Goal: Task Accomplishment & Management: Manage account settings

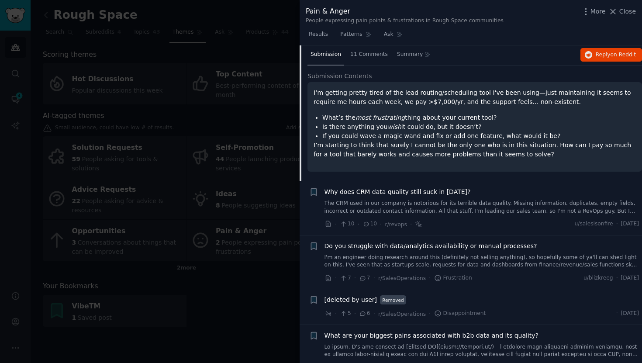
scroll to position [341, 0]
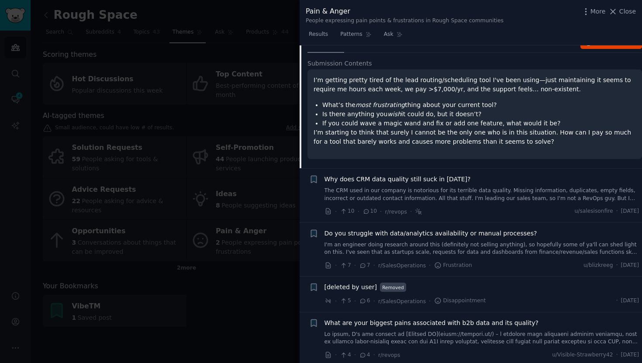
click at [386, 185] on div "Why does CRM data quality still suck in [DATE]? The CRM used in our company is …" at bounding box center [481, 188] width 315 height 27
click at [386, 189] on link "The CRM used in our company is notorious for its terrible data quality. Missing…" at bounding box center [481, 194] width 315 height 15
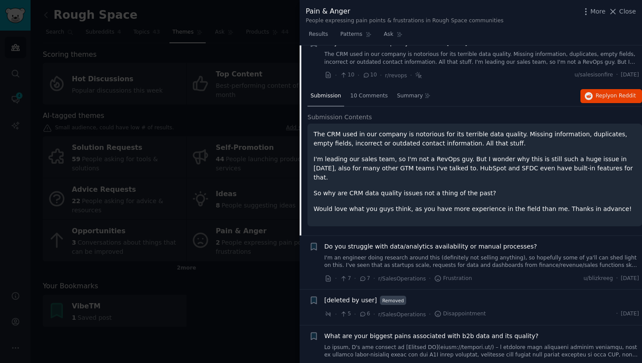
scroll to position [328, 0]
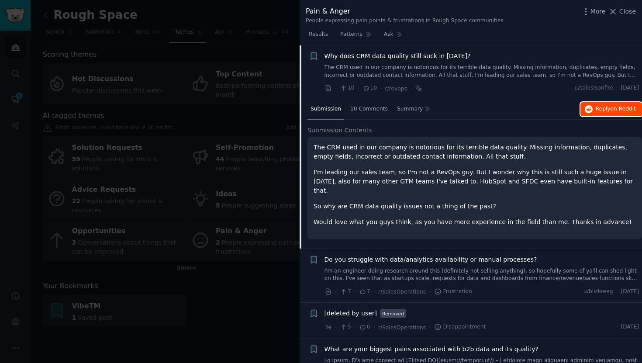
click at [600, 111] on span "Reply on Reddit" at bounding box center [615, 109] width 40 height 8
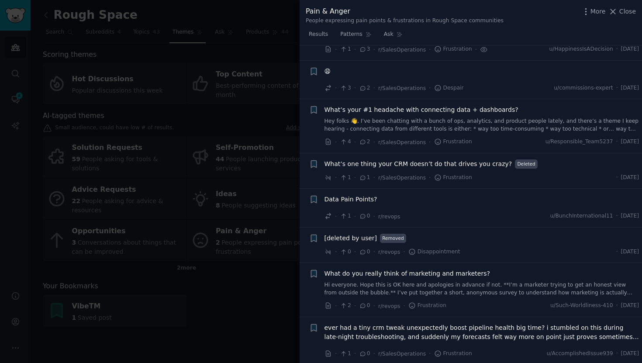
scroll to position [726, 0]
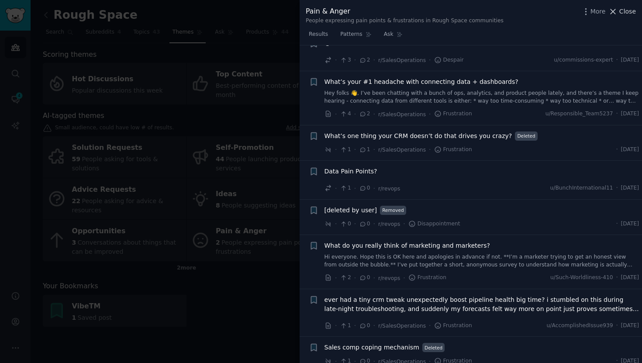
click at [622, 10] on span "Close" at bounding box center [627, 11] width 17 height 9
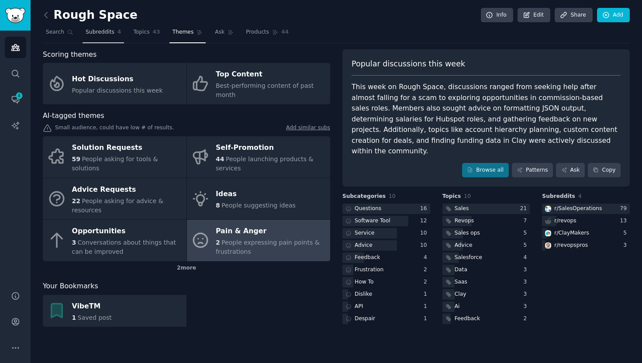
click at [110, 34] on span "Subreddits" at bounding box center [100, 32] width 29 height 8
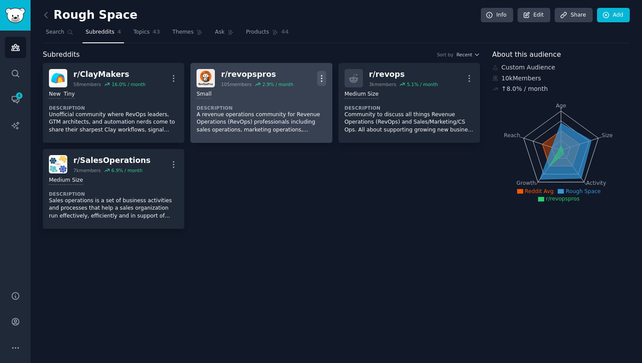
click at [325, 76] on icon "button" at bounding box center [321, 78] width 9 height 9
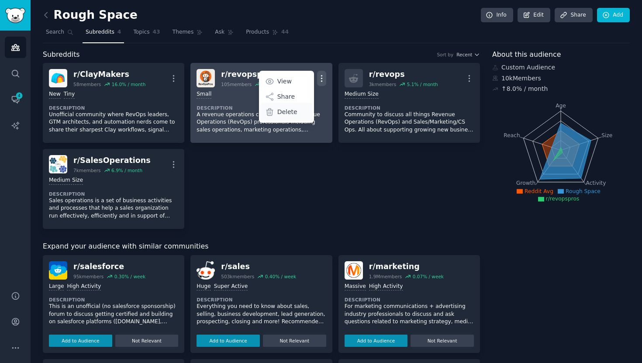
click at [287, 110] on p "Delete" at bounding box center [287, 111] width 20 height 9
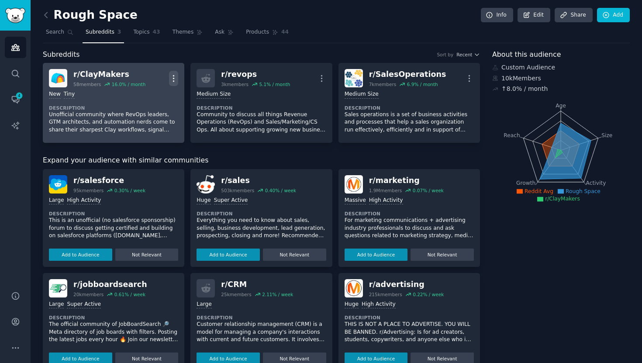
click at [172, 77] on icon "button" at bounding box center [173, 78] width 9 height 9
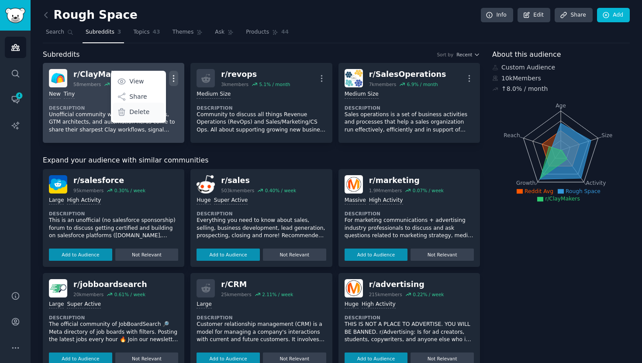
click at [147, 109] on p "Delete" at bounding box center [139, 111] width 20 height 9
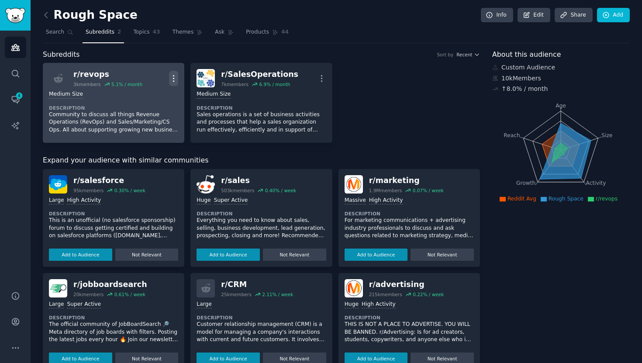
click at [173, 76] on icon "button" at bounding box center [173, 78] width 1 height 6
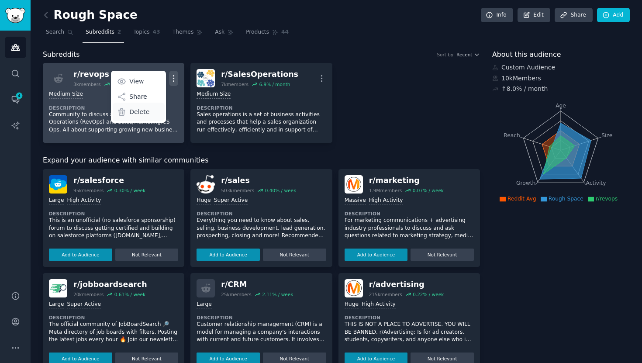
click at [151, 113] on div "Delete" at bounding box center [139, 112] width 52 height 18
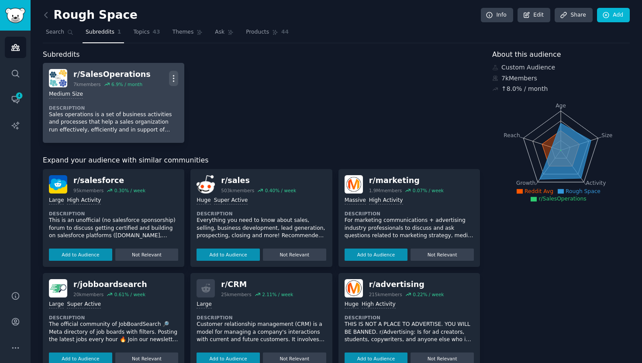
click at [173, 76] on icon "button" at bounding box center [173, 78] width 9 height 9
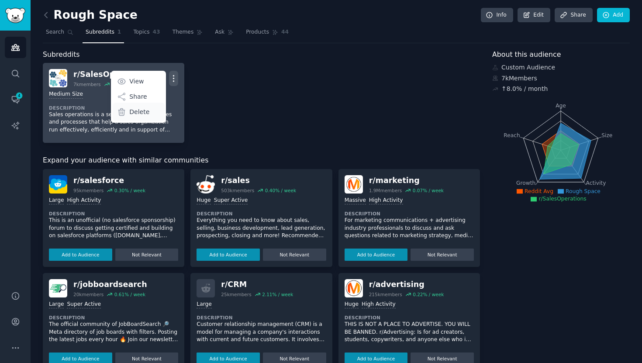
click at [147, 112] on div "Delete" at bounding box center [139, 112] width 52 height 18
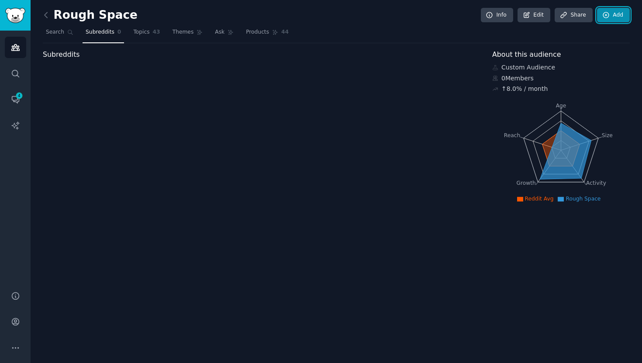
click at [606, 15] on icon at bounding box center [606, 15] width 6 height 6
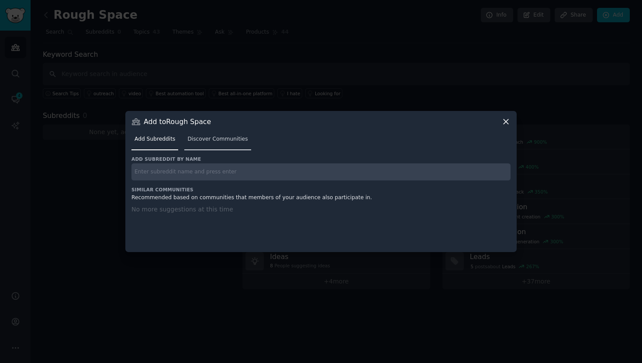
click at [222, 139] on span "Discover Communities" at bounding box center [217, 139] width 60 height 8
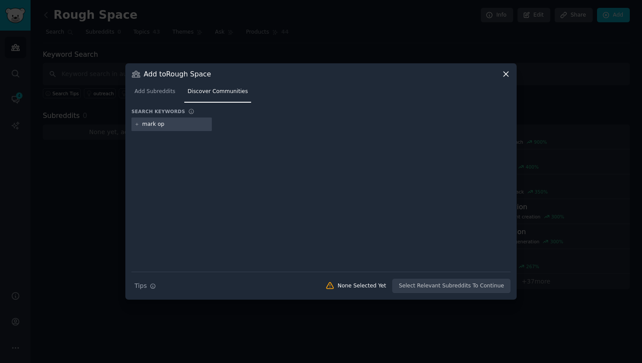
type input "mark ops"
type input "marketing ops"
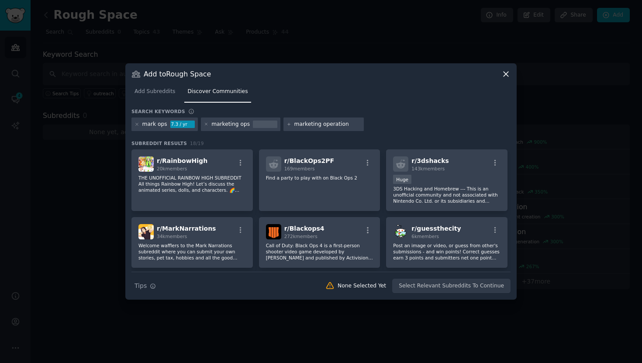
type input "marketing operations"
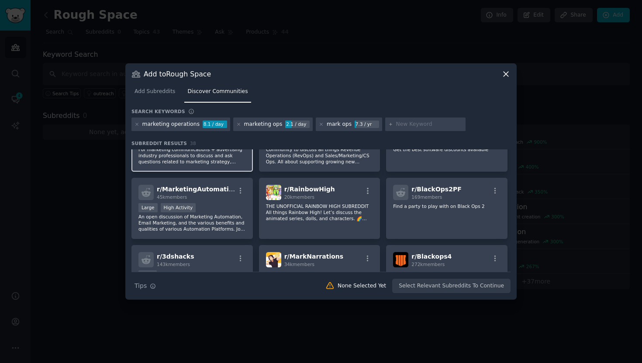
scroll to position [51, 0]
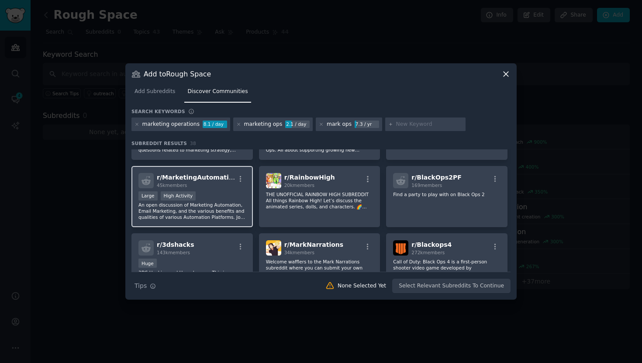
click at [220, 200] on div "Large High Activity" at bounding box center [191, 196] width 107 height 11
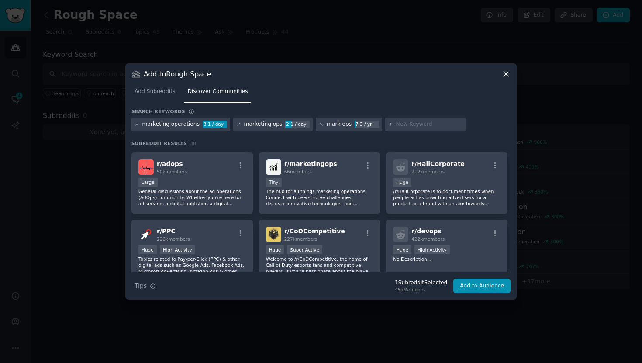
scroll to position [334, 0]
click at [344, 196] on p "The hub for all things marketing operations. Connect with peers, solve challeng…" at bounding box center [319, 198] width 107 height 18
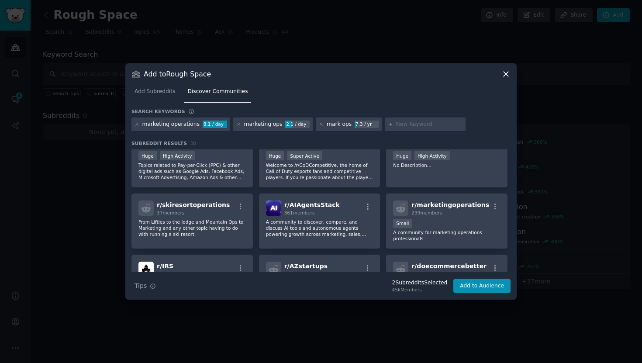
scroll to position [452, 0]
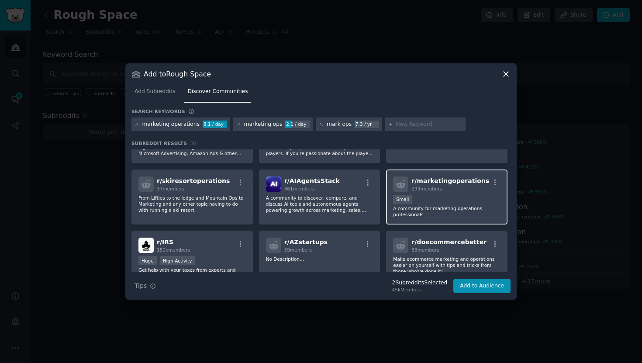
click at [441, 207] on p "A community for marketing operations professionals" at bounding box center [446, 211] width 107 height 12
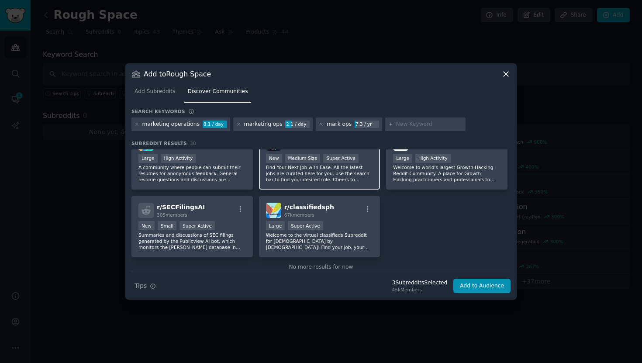
scroll to position [772, 0]
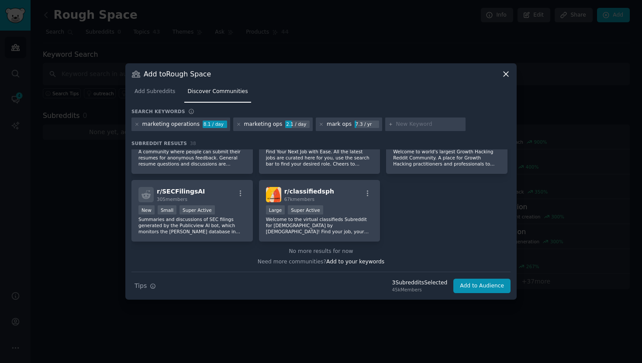
click at [412, 124] on input "text" at bounding box center [429, 124] width 66 height 8
type input "martech"
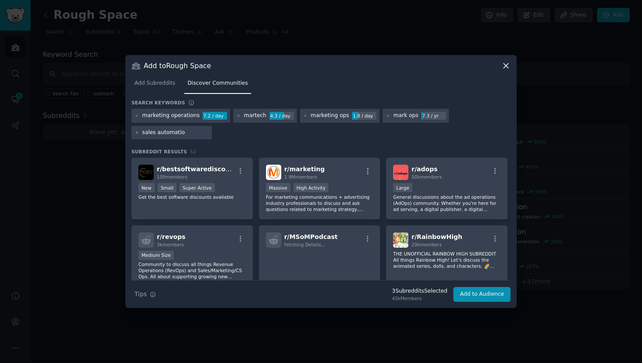
type input "sales automation"
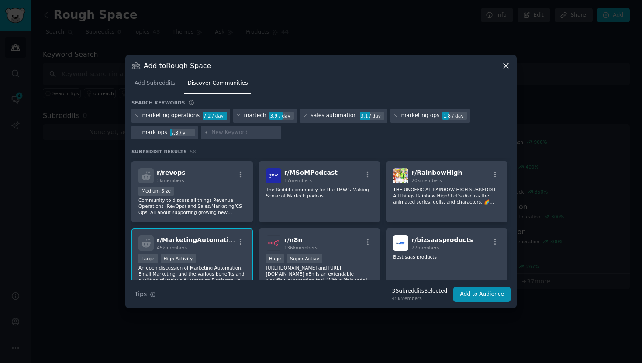
scroll to position [65, 0]
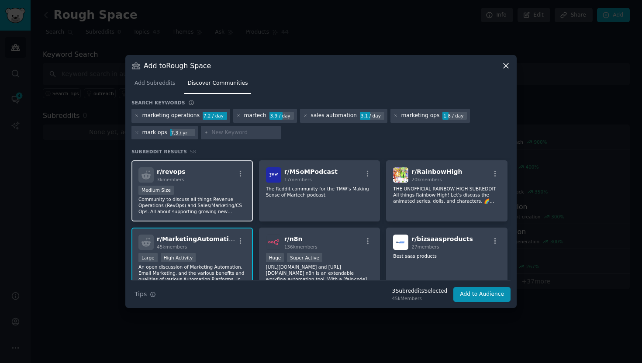
click at [186, 195] on div "1000 - 10,000 members Medium Size" at bounding box center [191, 190] width 107 height 11
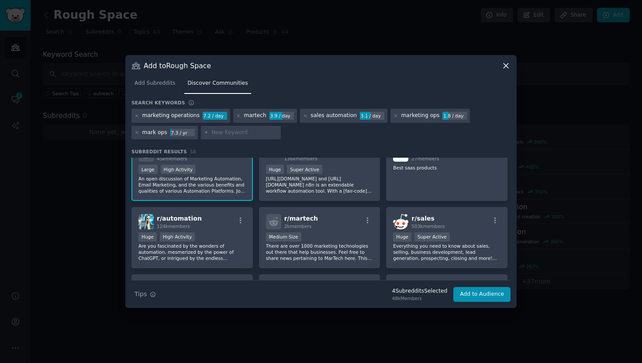
scroll to position [154, 0]
click at [349, 219] on div "r/ martech 2k members" at bounding box center [319, 220] width 107 height 15
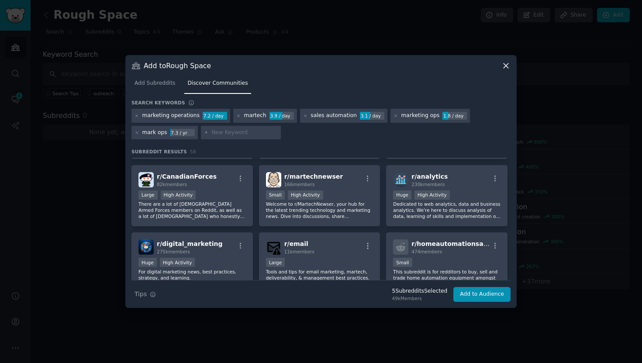
scroll to position [853, 0]
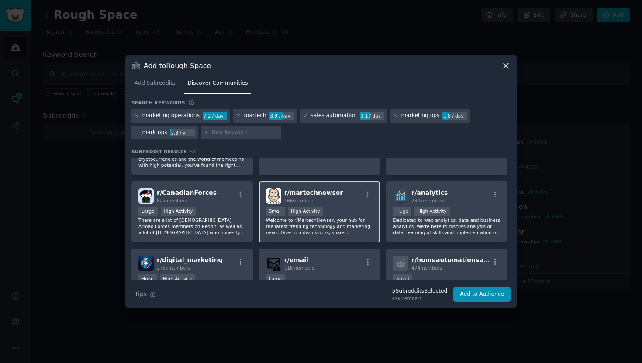
click at [339, 214] on div "Small High Activity" at bounding box center [319, 211] width 107 height 11
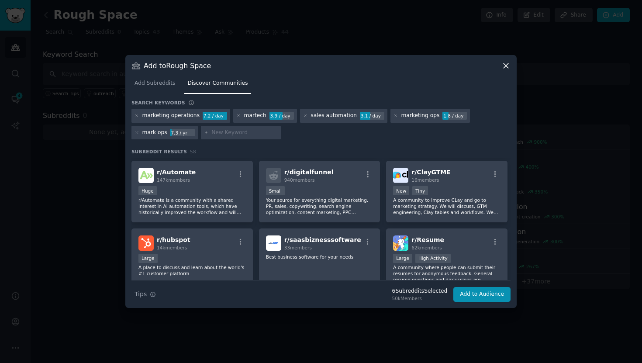
scroll to position [1064, 0]
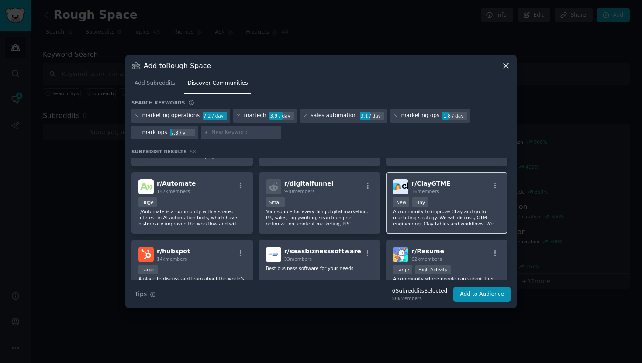
click at [412, 224] on p "A community to improve CLay and go to marketing strategy. We will discuss, GTM …" at bounding box center [446, 217] width 107 height 18
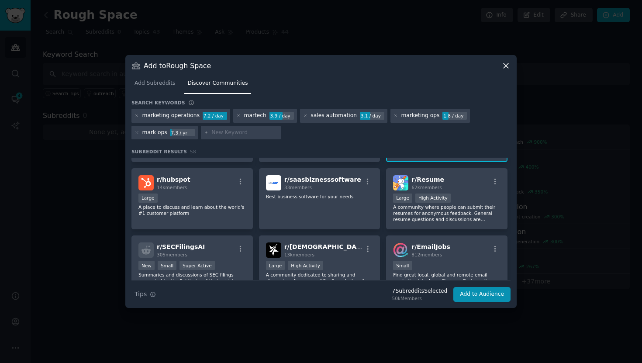
scroll to position [1136, 0]
click at [463, 292] on button "Add to Audience" at bounding box center [481, 294] width 57 height 15
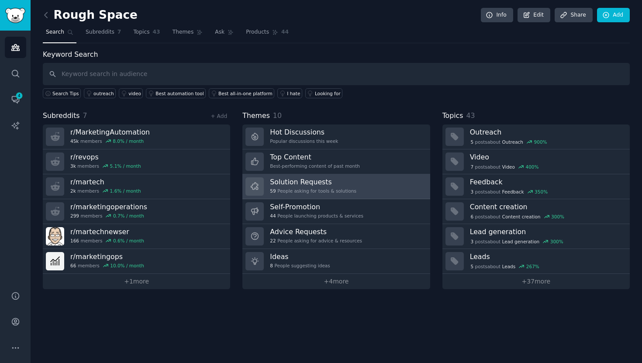
click at [330, 186] on h3 "Solution Requests" at bounding box center [313, 181] width 86 height 9
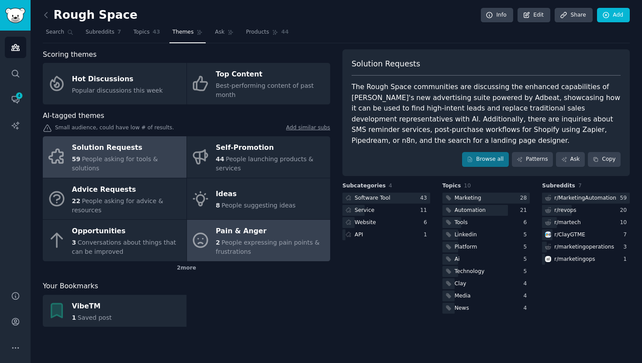
click at [230, 228] on div "Pain & Anger" at bounding box center [271, 231] width 110 height 14
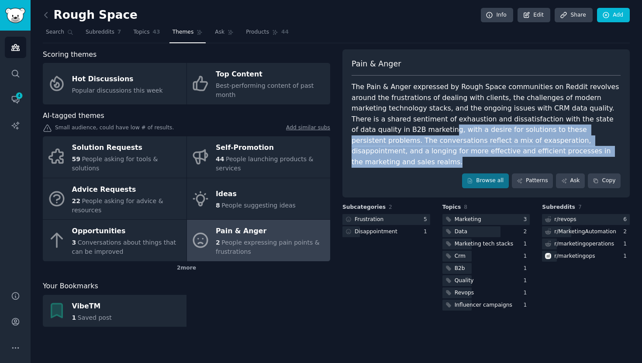
drag, startPoint x: 378, startPoint y: 130, endPoint x: 557, endPoint y: 146, distance: 179.2
click at [557, 146] on div "The Pain & Anger expressed by Rough Space communities on Reddit revolves around…" at bounding box center [485, 125] width 269 height 86
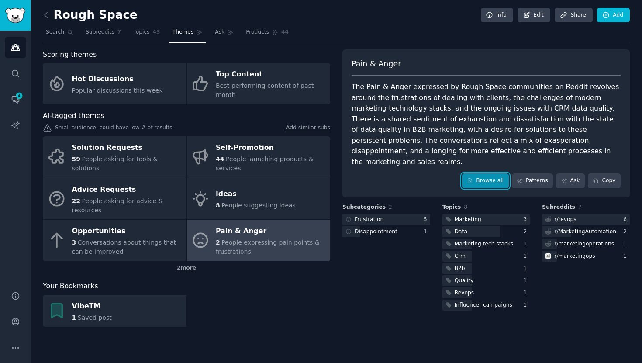
click at [499, 175] on link "Browse all" at bounding box center [485, 180] width 47 height 15
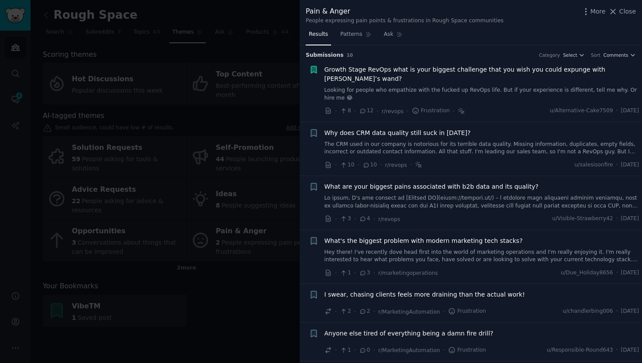
click at [497, 78] on span "Growth Stage RevOps what is your biggest challenge that you wish you could expu…" at bounding box center [481, 74] width 315 height 18
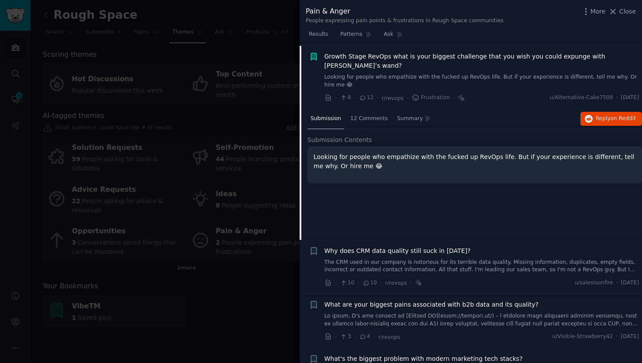
scroll to position [14, 0]
click at [595, 118] on span "Reply on Reddit" at bounding box center [615, 118] width 40 height 8
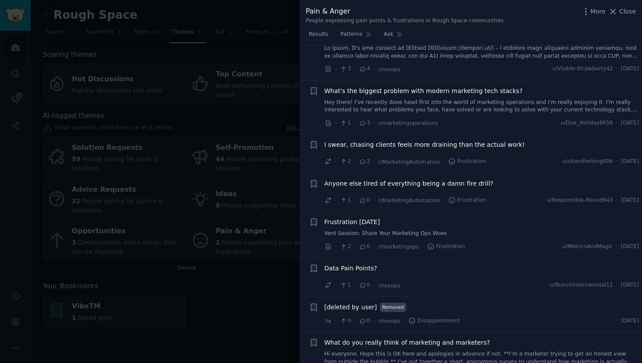
scroll to position [281, 0]
click at [474, 183] on span "Anyone else tired of everything being a damn fire drill?" at bounding box center [408, 183] width 169 height 9
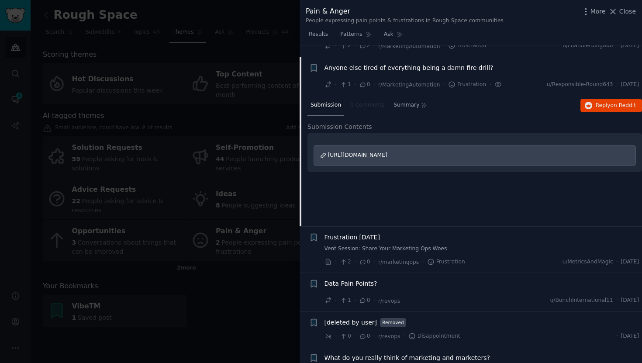
scroll to position [277, 0]
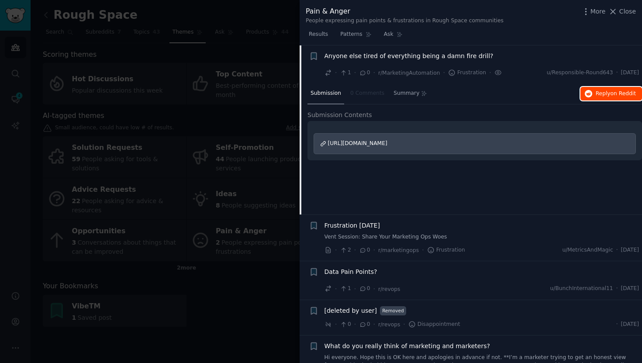
click at [597, 96] on span "Reply on Reddit" at bounding box center [615, 94] width 40 height 8
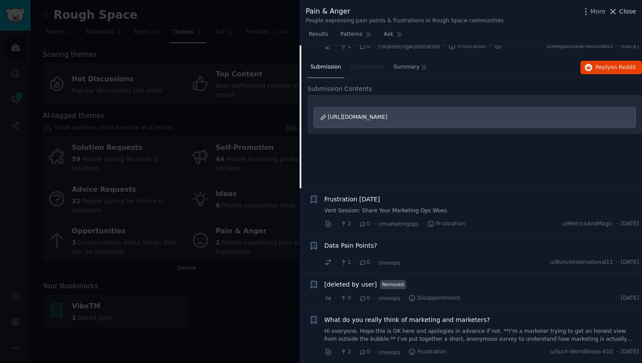
click at [629, 12] on span "Close" at bounding box center [627, 11] width 17 height 9
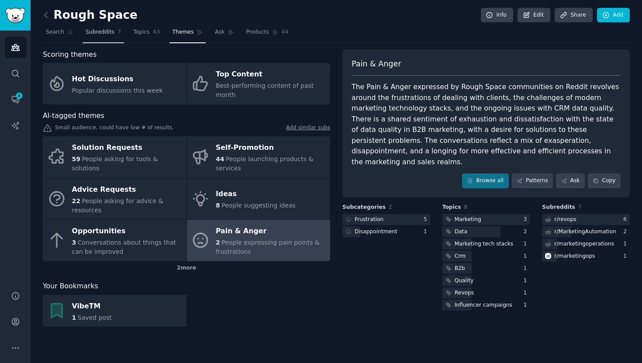
click at [102, 34] on span "Subreddits" at bounding box center [100, 32] width 29 height 8
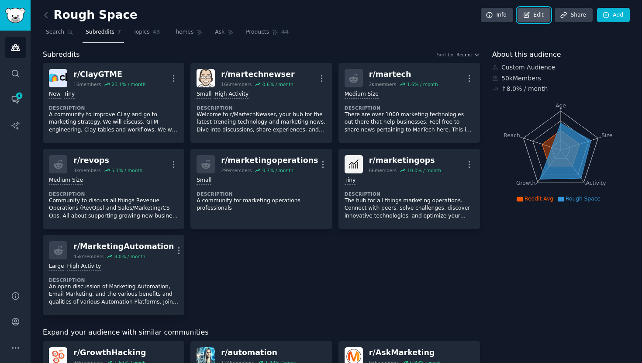
click at [539, 11] on link "Edit" at bounding box center [533, 15] width 33 height 15
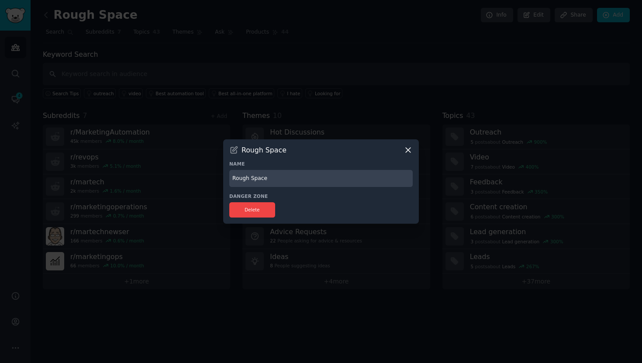
click at [408, 146] on icon at bounding box center [407, 149] width 9 height 9
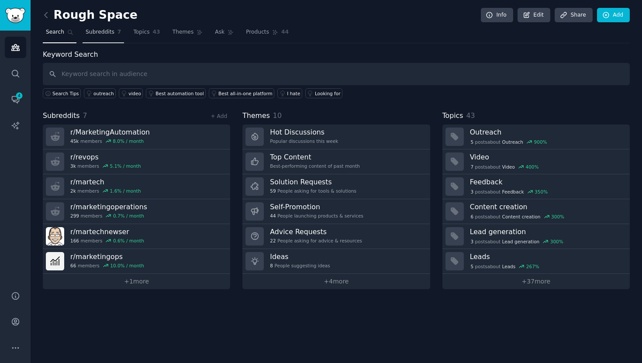
click at [97, 37] on link "Subreddits 7" at bounding box center [102, 34] width 41 height 18
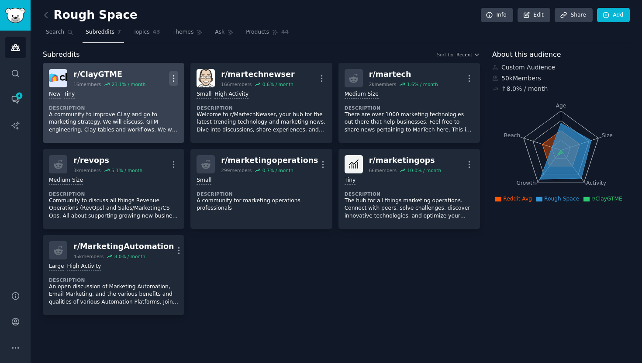
click at [173, 75] on icon "button" at bounding box center [173, 78] width 1 height 6
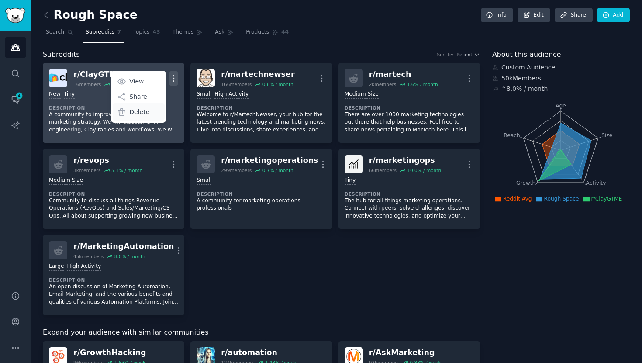
click at [147, 107] on p "Delete" at bounding box center [139, 111] width 20 height 9
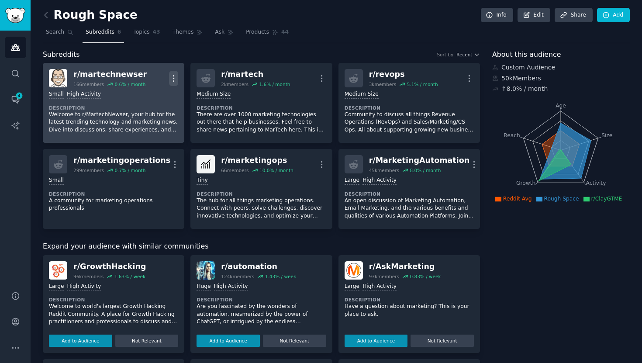
click at [173, 76] on icon "button" at bounding box center [173, 78] width 1 height 6
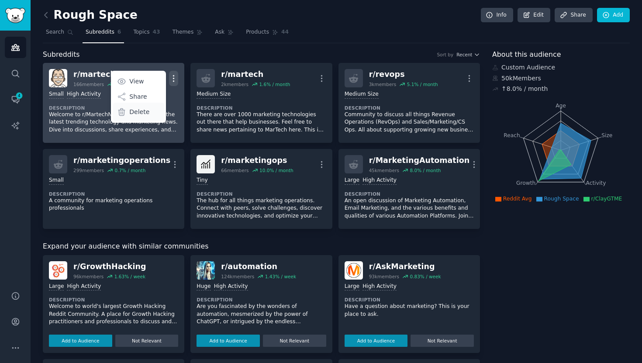
click at [153, 113] on div "Delete" at bounding box center [139, 112] width 52 height 18
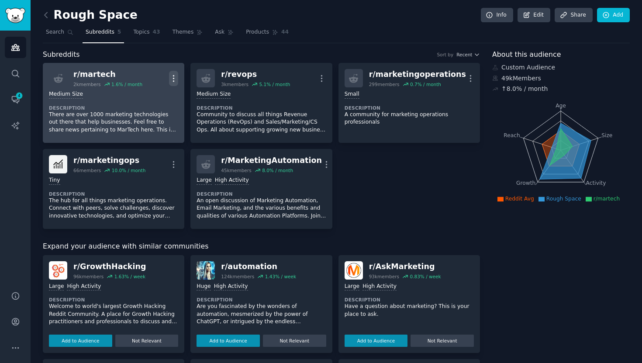
click at [172, 76] on icon "button" at bounding box center [173, 78] width 9 height 9
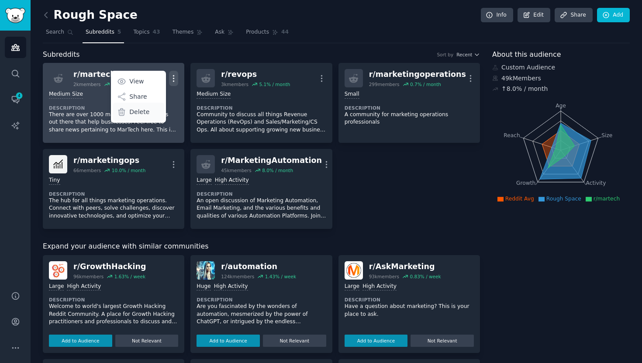
click at [134, 113] on p "Delete" at bounding box center [139, 111] width 20 height 9
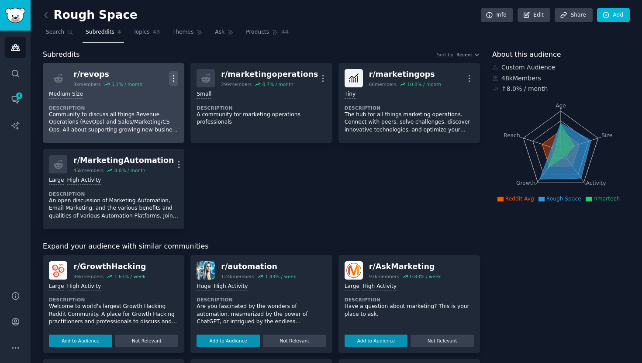
click at [173, 79] on icon "button" at bounding box center [173, 78] width 9 height 9
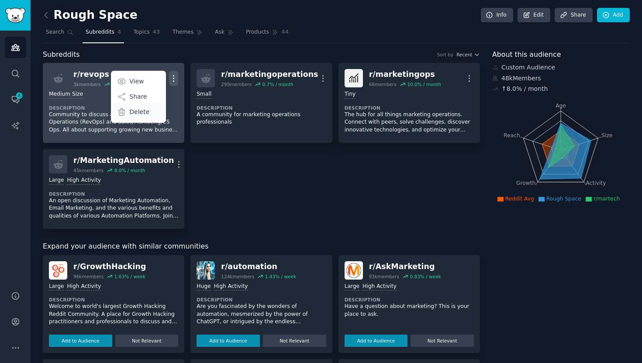
click at [128, 113] on div "Delete" at bounding box center [139, 112] width 52 height 18
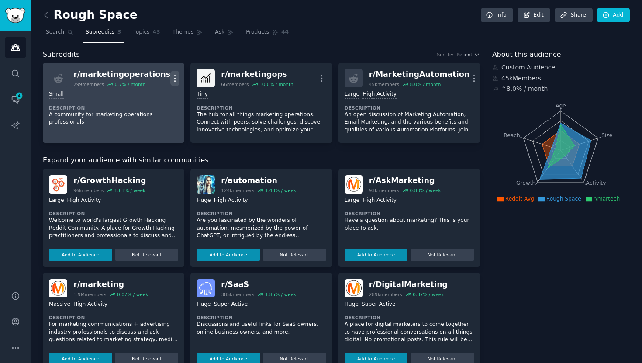
click at [172, 76] on icon "button" at bounding box center [174, 78] width 9 height 9
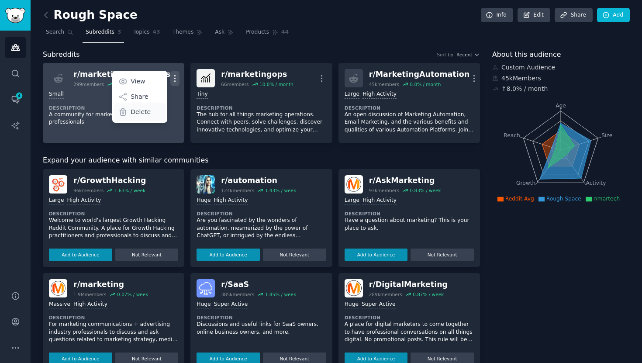
click at [134, 108] on p "Delete" at bounding box center [140, 111] width 20 height 9
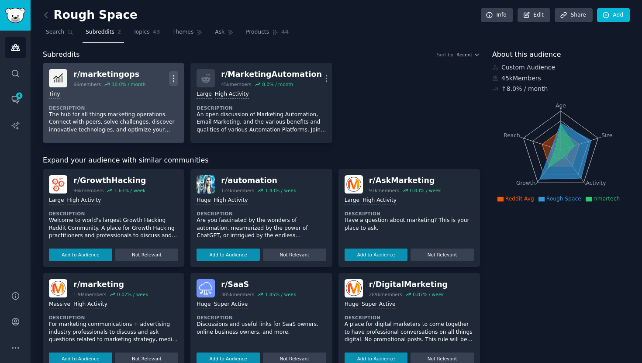
click at [174, 79] on icon "button" at bounding box center [173, 78] width 9 height 9
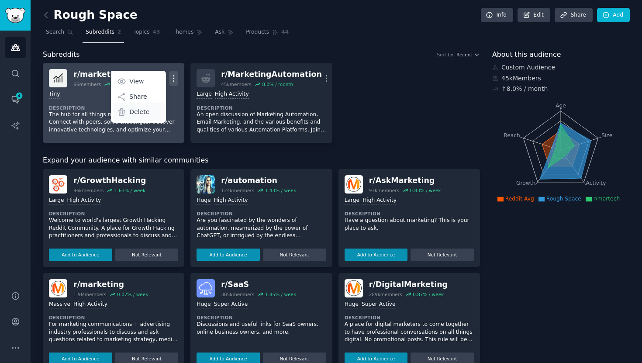
click at [146, 114] on p "Delete" at bounding box center [139, 111] width 20 height 9
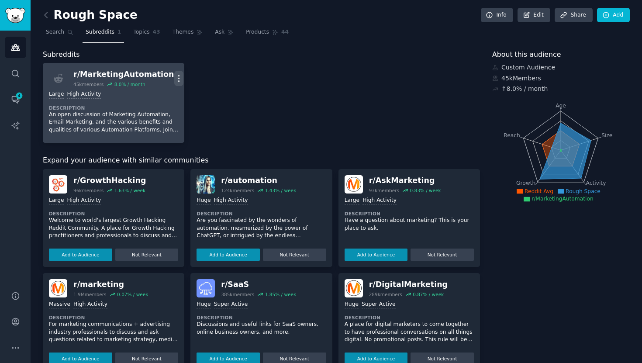
click at [174, 74] on icon "button" at bounding box center [178, 78] width 9 height 9
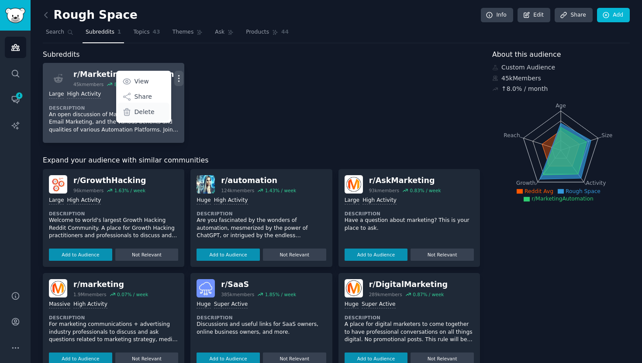
click at [143, 110] on p "Delete" at bounding box center [144, 111] width 20 height 9
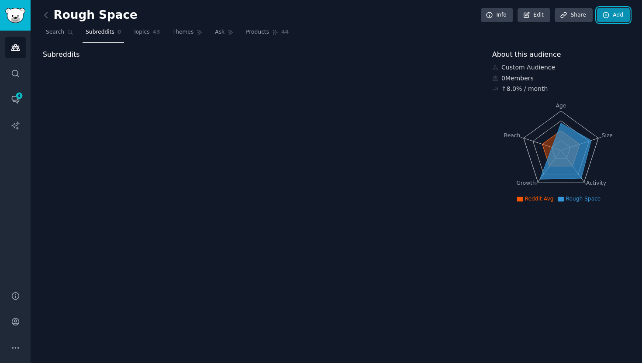
click at [611, 15] on link "Add" at bounding box center [613, 15] width 33 height 15
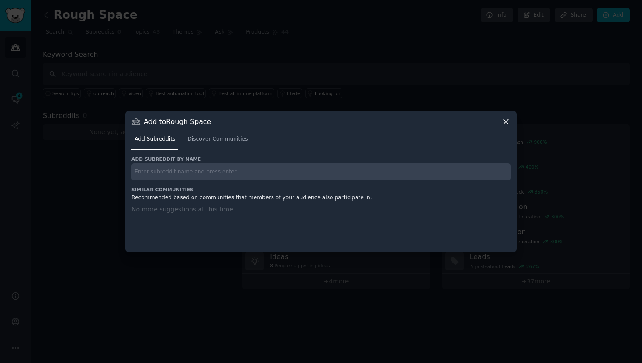
click at [296, 166] on input "text" at bounding box center [320, 171] width 379 height 17
type input "alteryx"
click at [220, 139] on span "Discover Communities" at bounding box center [217, 139] width 60 height 8
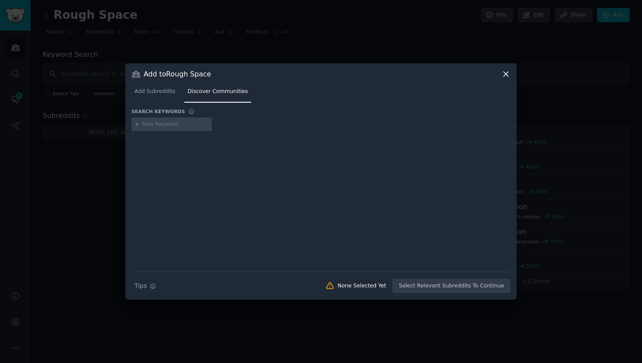
type input "alteryx"
click at [249, 156] on div "Loading... Need more communities? Add to your keywords" at bounding box center [320, 210] width 379 height 122
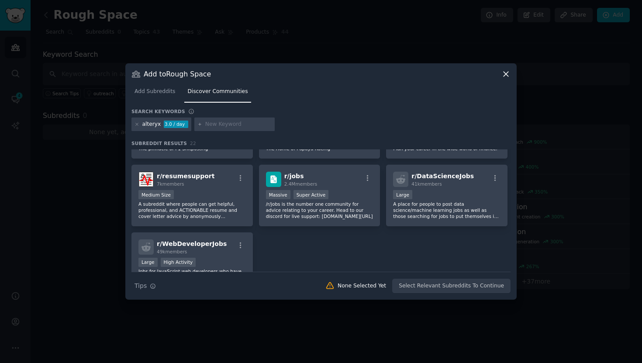
scroll to position [378, 0]
click at [138, 124] on icon at bounding box center [136, 124] width 5 height 5
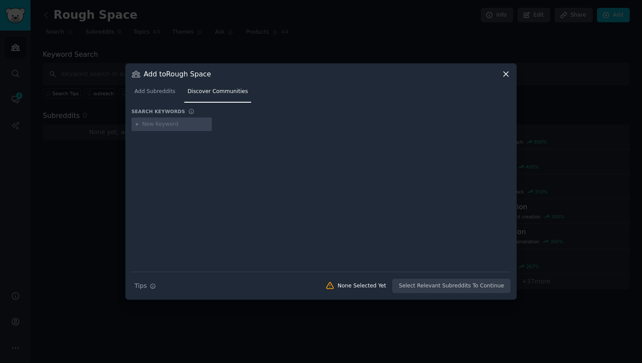
click at [155, 126] on input "text" at bounding box center [175, 124] width 66 height 8
type input "crm"
type input "crm automation"
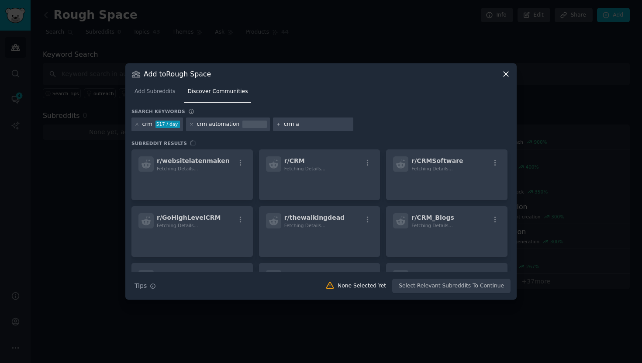
type input "crm ai"
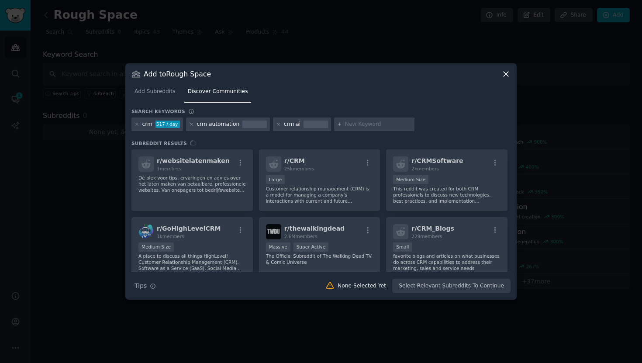
click at [391, 102] on nav "Add Subreddits Discover Communities" at bounding box center [320, 94] width 379 height 18
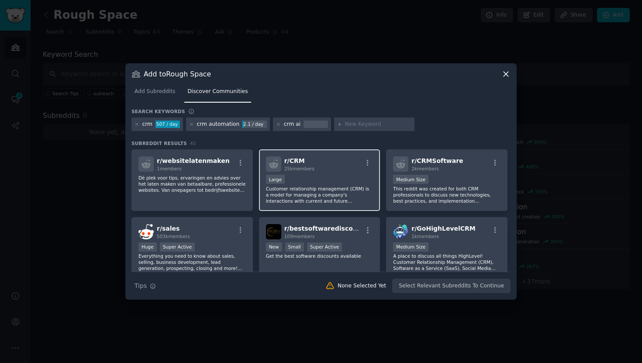
click at [330, 180] on div "Large" at bounding box center [319, 180] width 107 height 11
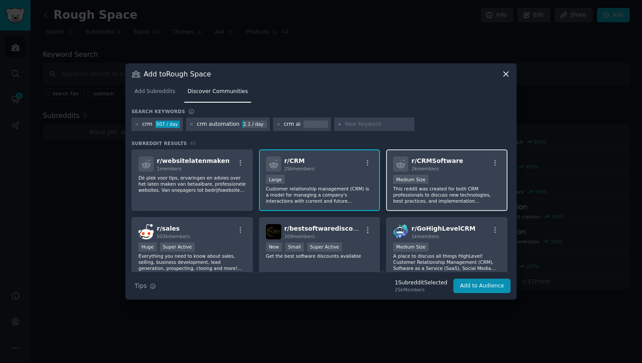
click at [439, 165] on div "2k members" at bounding box center [436, 168] width 51 height 6
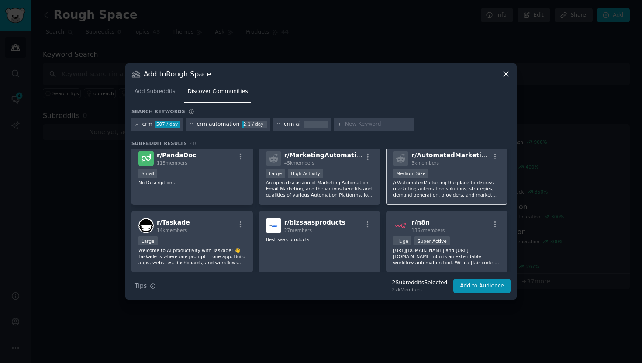
scroll to position [322, 0]
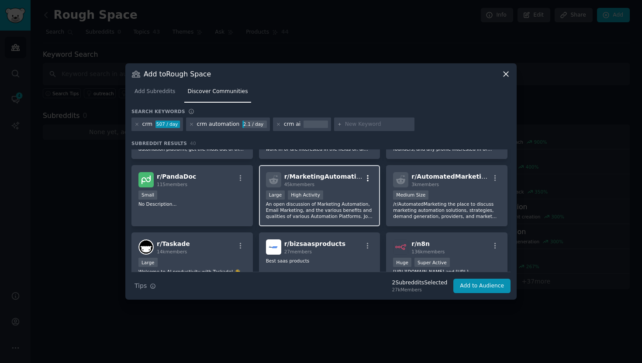
click at [365, 175] on icon "button" at bounding box center [368, 178] width 8 height 8
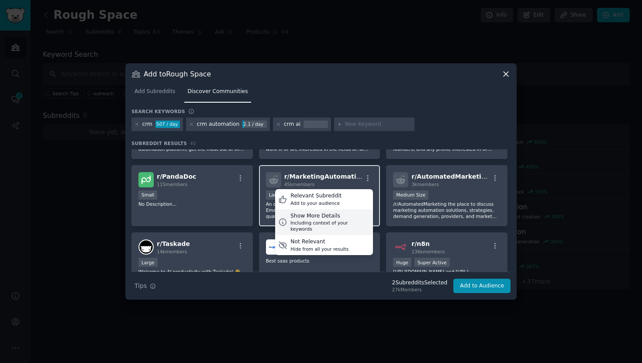
click at [334, 222] on div "Including context of your keywords" at bounding box center [329, 226] width 79 height 12
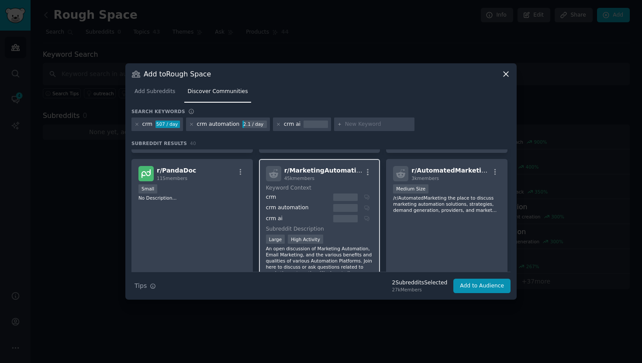
scroll to position [324, 0]
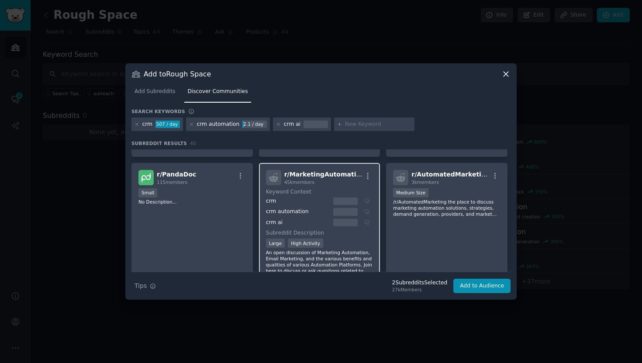
click at [352, 245] on div "Large High Activity" at bounding box center [319, 243] width 107 height 11
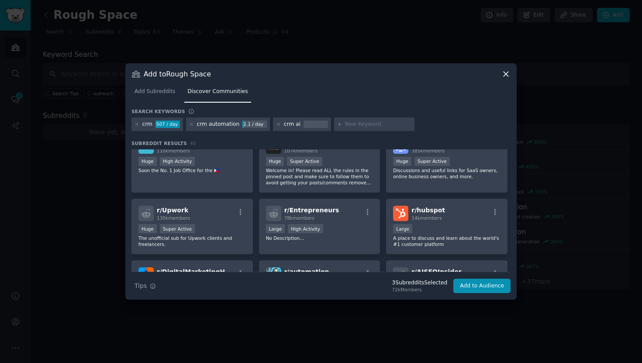
scroll to position [762, 0]
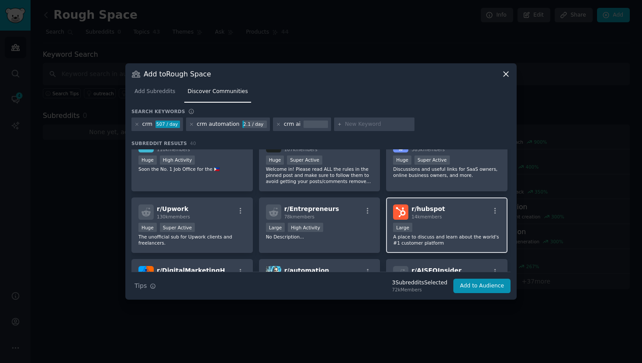
click at [430, 237] on p "A place to discuss and learn about the world's #1 customer platform" at bounding box center [446, 239] width 107 height 12
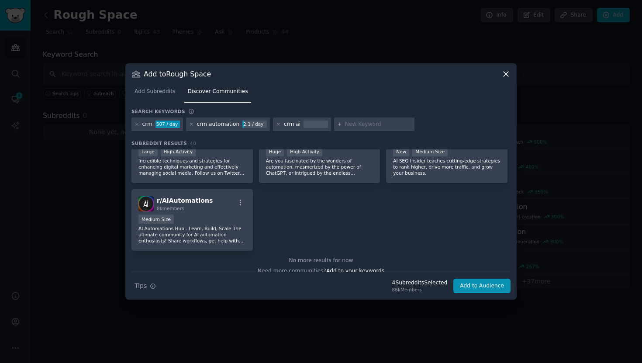
scroll to position [909, 0]
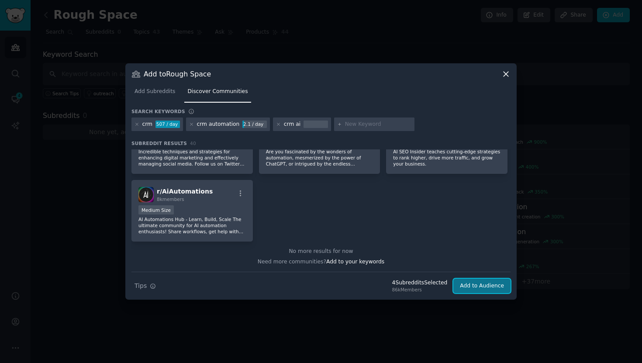
click at [469, 290] on button "Add to Audience" at bounding box center [481, 285] width 57 height 15
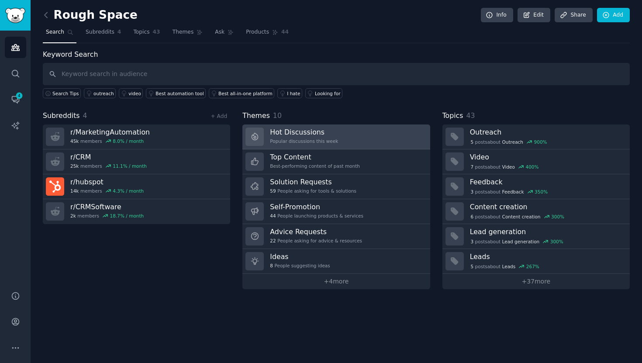
click at [325, 146] on link "Hot Discussions Popular discussions this week" at bounding box center [335, 136] width 187 height 25
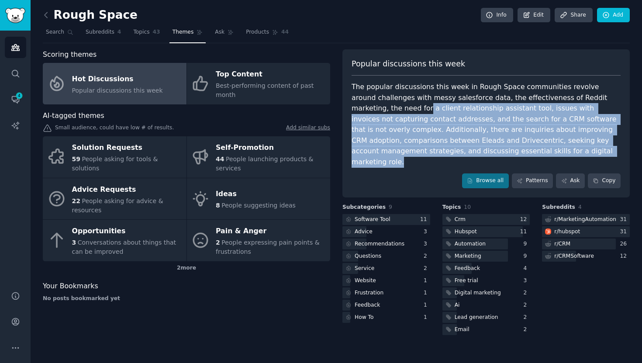
drag, startPoint x: 377, startPoint y: 106, endPoint x: 498, endPoint y: 155, distance: 130.7
click at [498, 155] on div "The popular discussions this week in Rough Space communities revolve around cha…" at bounding box center [485, 125] width 269 height 86
click at [504, 151] on div "The popular discussions this week in Rough Space communities revolve around cha…" at bounding box center [485, 125] width 269 height 86
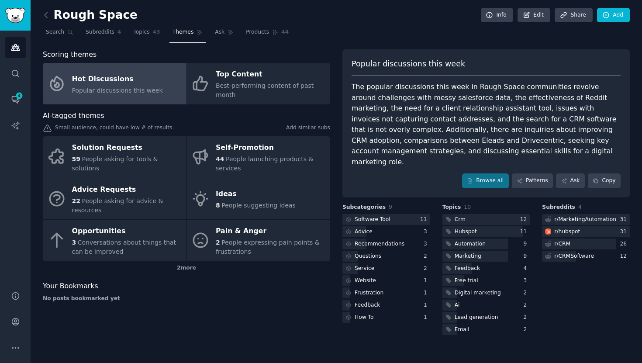
click at [504, 151] on div "The popular discussions this week in Rough Space communities revolve around cha…" at bounding box center [485, 125] width 269 height 86
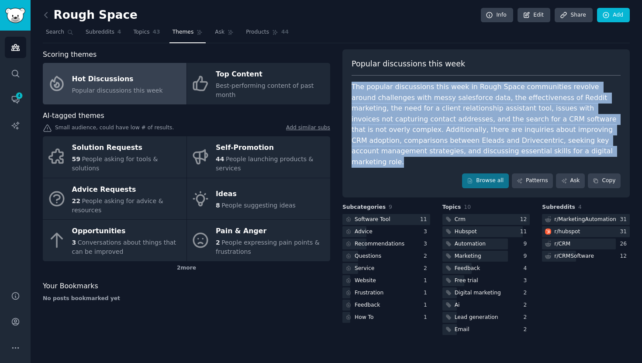
click at [494, 149] on div "The popular discussions this week in Rough Space communities revolve around cha…" at bounding box center [485, 125] width 269 height 86
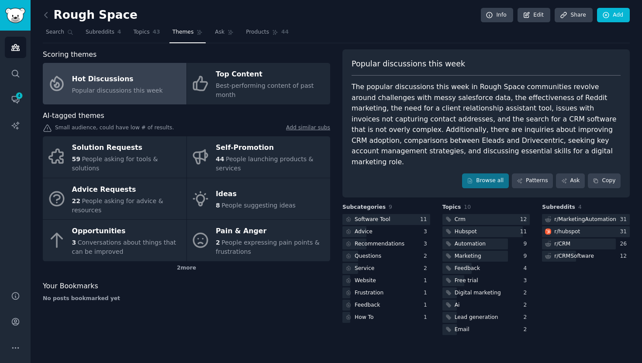
click at [500, 148] on div "The popular discussions this week in Rough Space communities revolve around cha…" at bounding box center [485, 125] width 269 height 86
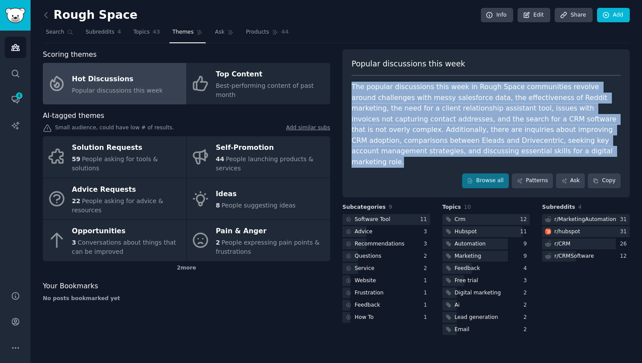
click at [500, 148] on div "The popular discussions this week in Rough Space communities revolve around cha…" at bounding box center [485, 125] width 269 height 86
click at [488, 148] on div "The popular discussions this week in Rough Space communities revolve around cha…" at bounding box center [485, 125] width 269 height 86
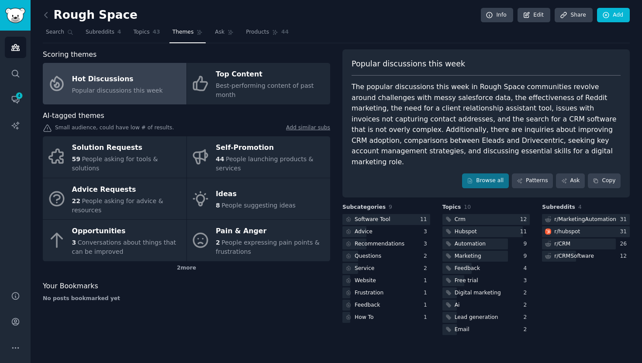
click at [496, 148] on div "The popular discussions this week in Rough Space communities revolve around cha…" at bounding box center [485, 125] width 269 height 86
click at [493, 173] on link "Browse all" at bounding box center [485, 180] width 47 height 15
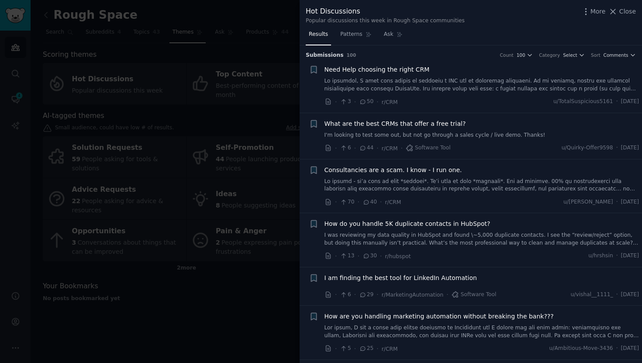
click at [399, 70] on span "Need Help choosing the right CRM" at bounding box center [376, 69] width 105 height 9
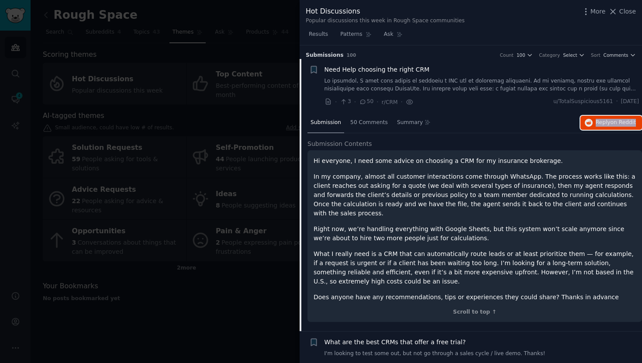
scroll to position [5, 0]
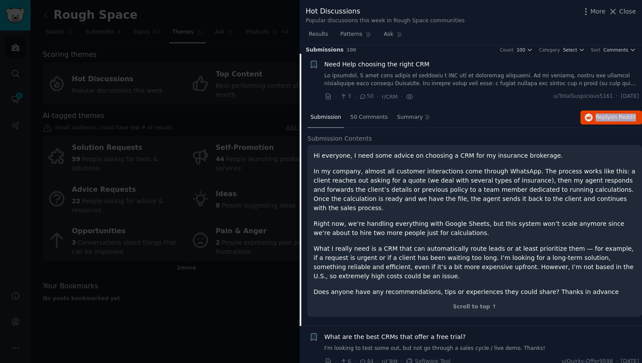
click at [456, 76] on link at bounding box center [481, 79] width 315 height 15
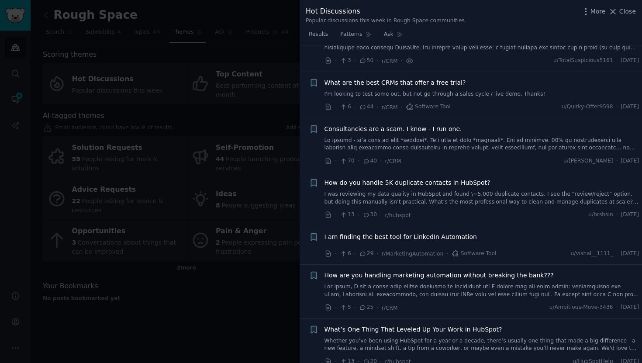
scroll to position [42, 0]
click at [470, 199] on link "I was reviewing my data quality in HubSpot and found \~5,000 duplicate contacts…" at bounding box center [481, 196] width 315 height 15
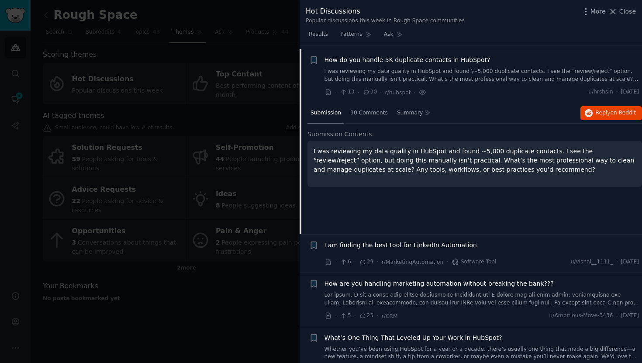
scroll to position [168, 0]
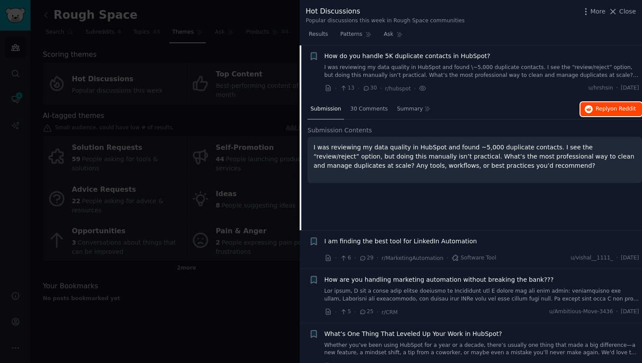
click at [602, 103] on button "Reply on Reddit" at bounding box center [611, 109] width 62 height 14
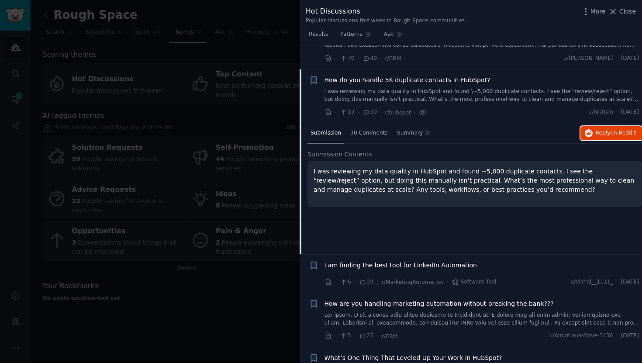
scroll to position [184, 0]
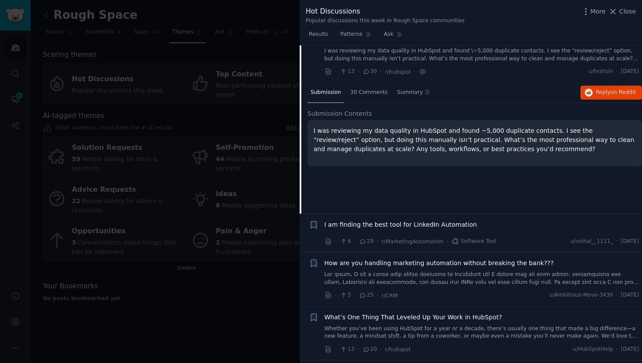
click at [441, 223] on span "I am finding the best tool for LinkedIn Automation" at bounding box center [400, 224] width 152 height 9
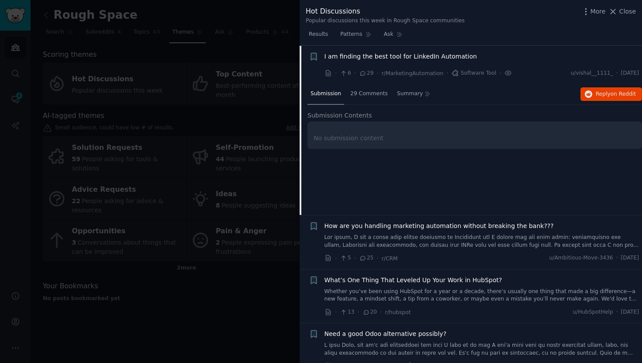
scroll to position [222, 0]
